Goal: Information Seeking & Learning: Learn about a topic

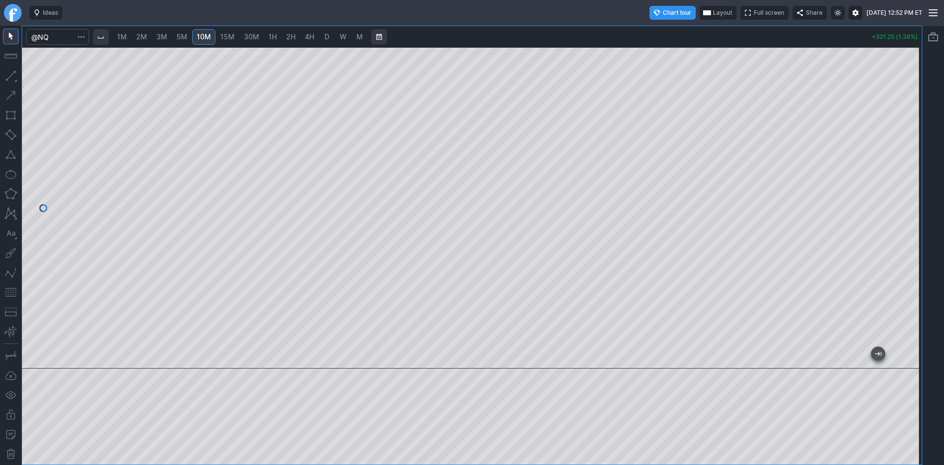
drag, startPoint x: 907, startPoint y: 83, endPoint x: 905, endPoint y: 123, distance: 39.9
click at [905, 123] on div at bounding box center [911, 205] width 21 height 297
click at [805, 45] on div "1M 2M 3M 5M 10M 15M 30M 1H 2H 4H D W M +321.25 (1.38%)" at bounding box center [472, 245] width 900 height 438
drag, startPoint x: 915, startPoint y: 81, endPoint x: 916, endPoint y: 131, distance: 50.2
click at [916, 131] on div at bounding box center [911, 205] width 21 height 297
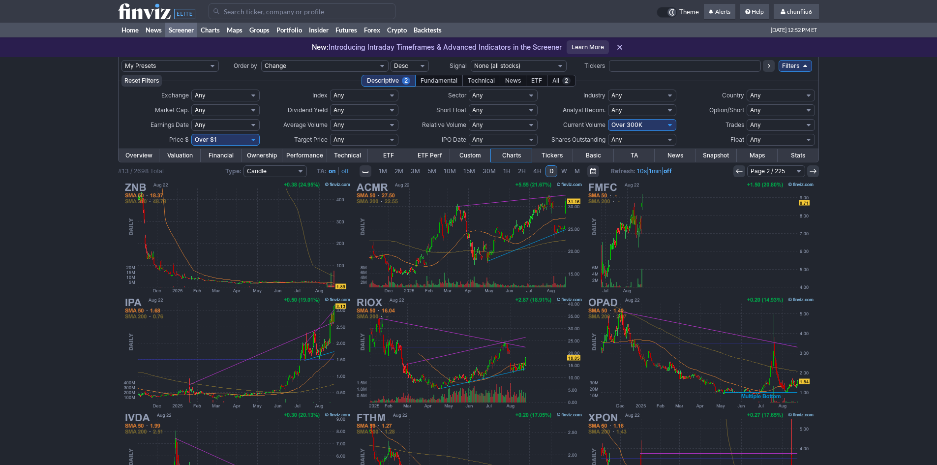
click at [739, 171] on use at bounding box center [739, 171] width 6 height 4
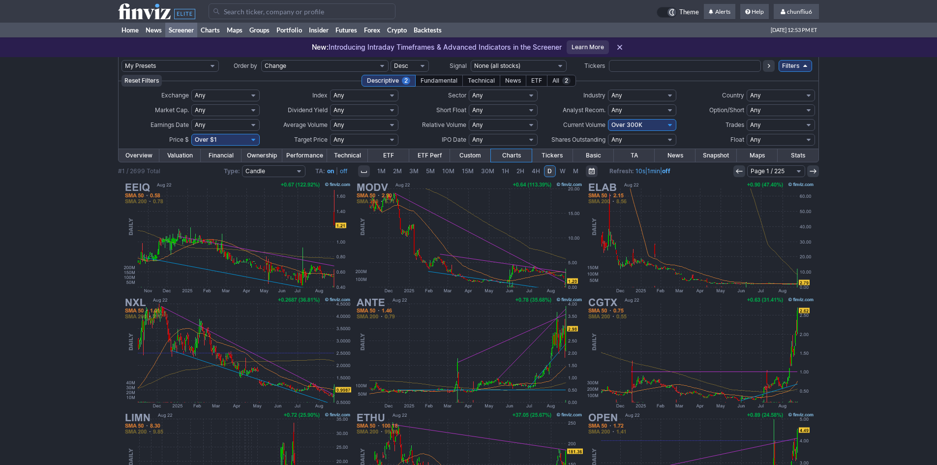
click at [642, 126] on select "Any Under 50K Under 100K Under 500K Under 750K Under 1M Over 0 Over 50K Over 10…" at bounding box center [642, 125] width 68 height 12
select select "o500"
click at [608, 119] on select "Any Under 50K Under 100K Under 500K Under 750K Under 1M Over 0 Over 50K Over 10…" at bounding box center [642, 125] width 68 height 12
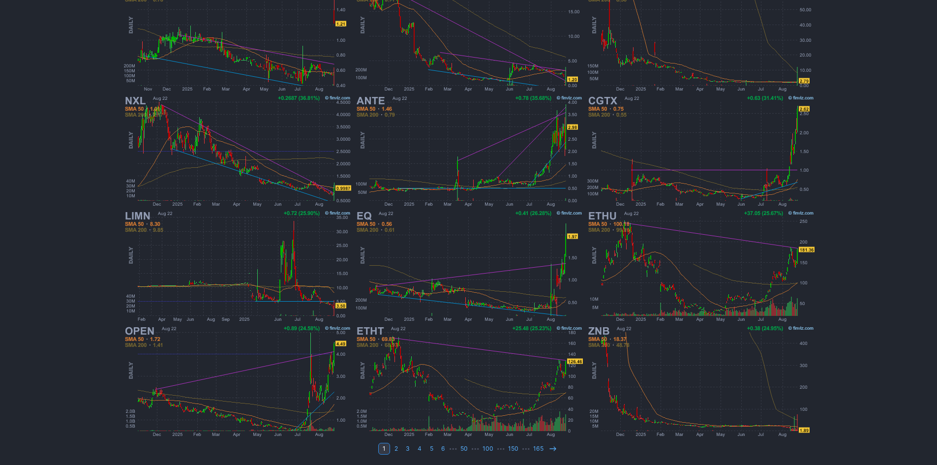
scroll to position [202, 0]
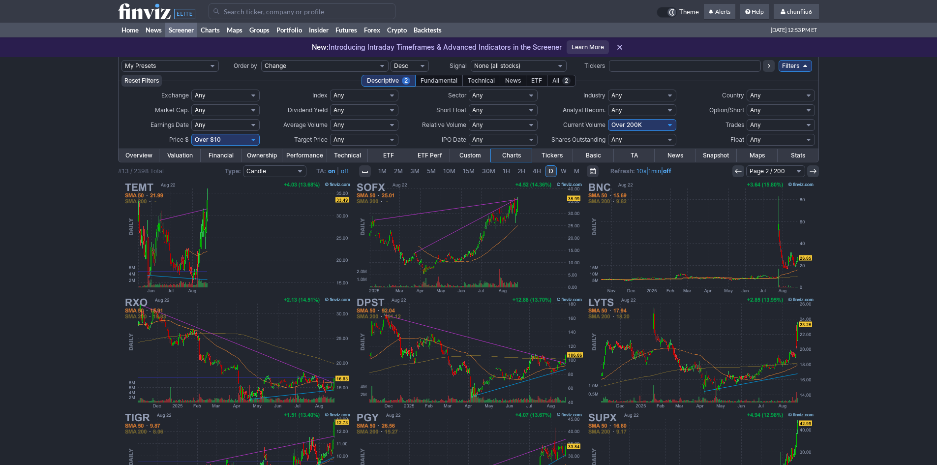
click at [650, 127] on select "Any Under 50K Under 100K Under 500K Under 750K Under 1M Over 0 Over 50K Over 10…" at bounding box center [642, 125] width 68 height 12
select select "o500"
click at [608, 119] on select "Any Under 50K Under 100K Under 500K Under 750K Under 1M Over 0 Over 50K Over 10…" at bounding box center [642, 125] width 68 height 12
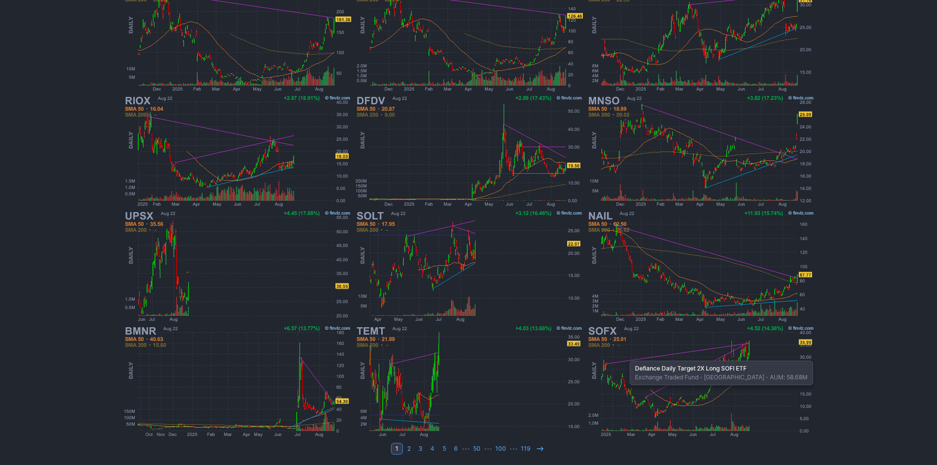
scroll to position [202, 0]
click at [537, 451] on icon at bounding box center [540, 448] width 8 height 8
